Goal: Information Seeking & Learning: Learn about a topic

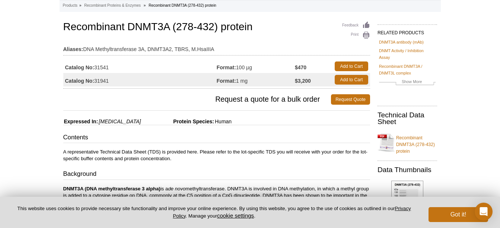
scroll to position [31, 0]
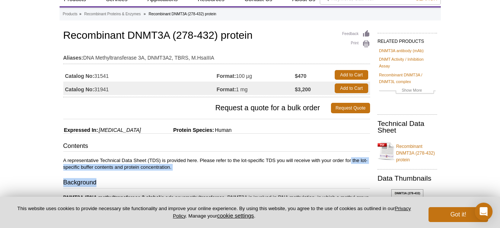
drag, startPoint x: 276, startPoint y: 176, endPoint x: 352, endPoint y: 156, distance: 78.5
drag, startPoint x: 352, startPoint y: 156, endPoint x: 411, endPoint y: 154, distance: 59.6
click at [411, 154] on link "Recombinant DNMT3A (278-432) protein" at bounding box center [407, 150] width 60 height 25
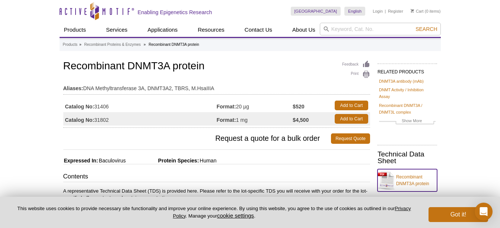
click at [410, 178] on link "Recombinant DNMT3A protein" at bounding box center [407, 180] width 60 height 22
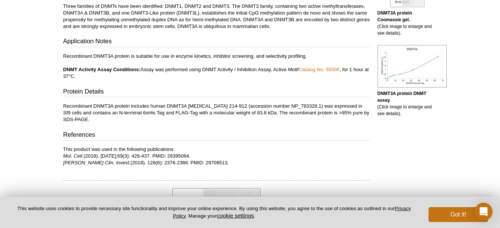
scroll to position [263, 0]
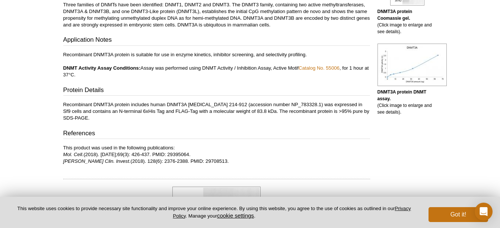
click at [95, 104] on p "Recombinant DNMT3A protein includes human DNMT3A [MEDICAL_DATA] 214-912 (access…" at bounding box center [216, 111] width 307 height 20
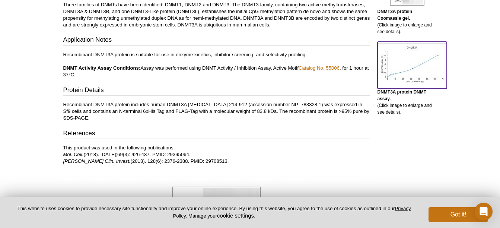
click at [402, 74] on img at bounding box center [411, 65] width 69 height 42
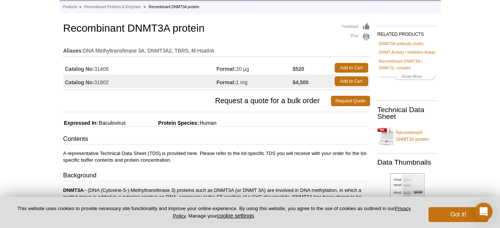
scroll to position [36, 0]
